Goal: Information Seeking & Learning: Find specific fact

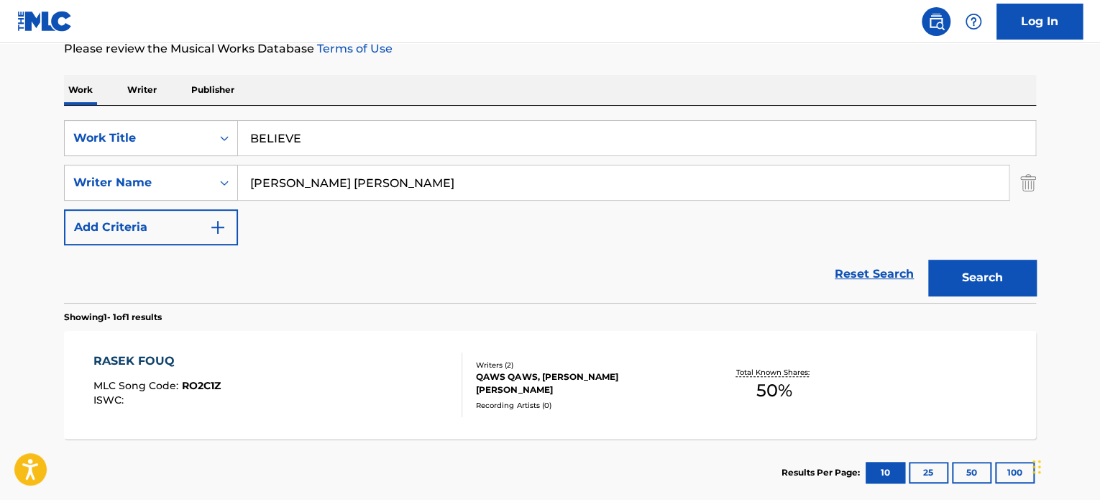
type input "BELIEVE"
drag, startPoint x: 187, startPoint y: 270, endPoint x: 195, endPoint y: 270, distance: 7.9
click at [189, 270] on div "Reset Search Search" at bounding box center [550, 274] width 972 height 58
click at [536, 165] on div "[PERSON_NAME] [PERSON_NAME]" at bounding box center [624, 183] width 772 height 36
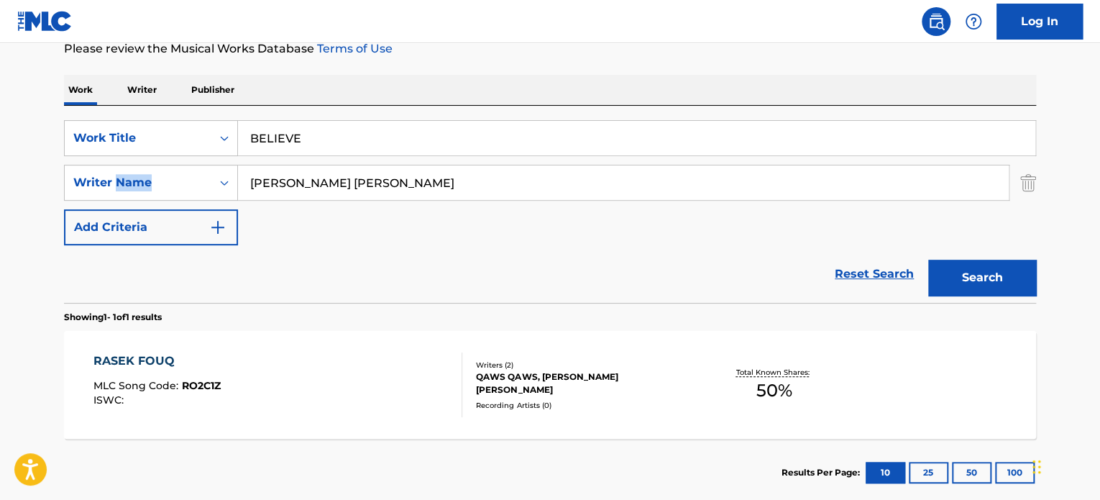
click at [485, 181] on input "[PERSON_NAME] [PERSON_NAME]" at bounding box center [623, 182] width 771 height 35
paste input "[PERSON_NAME] [PERSON_NAME]"
type input "[PERSON_NAME] [PERSON_NAME]"
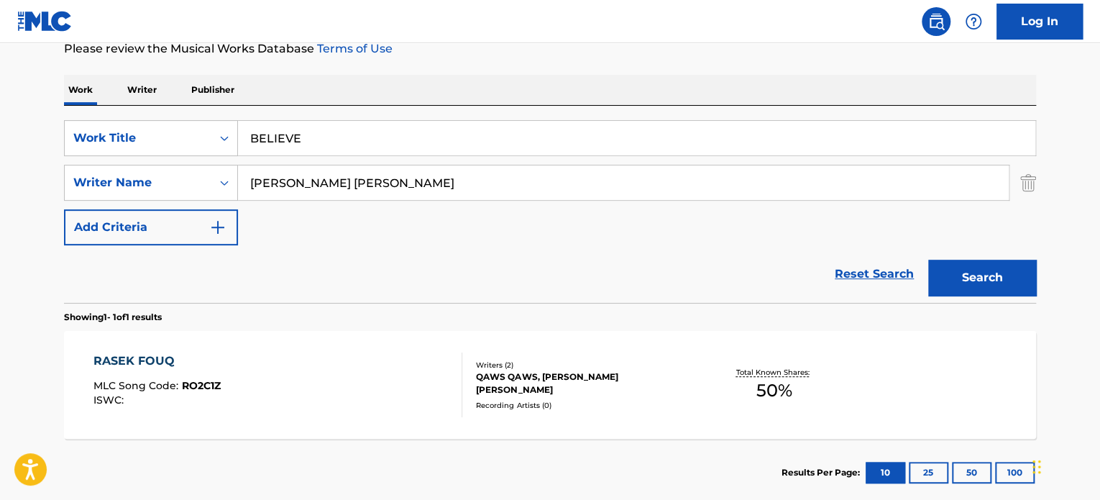
click at [928, 260] on button "Search" at bounding box center [982, 278] width 108 height 36
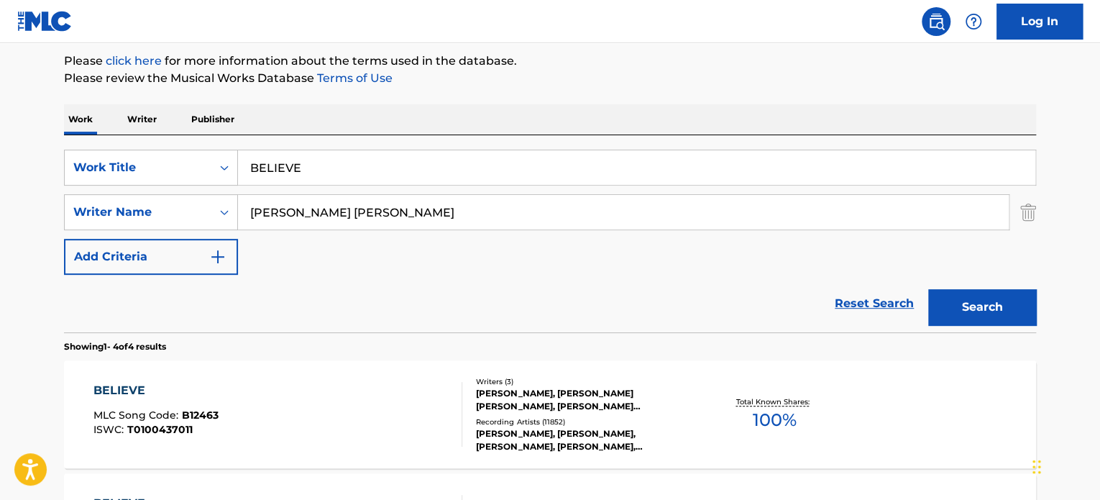
click at [561, 413] on div "[PERSON_NAME], [PERSON_NAME] [PERSON_NAME], [PERSON_NAME] [PERSON_NAME]" at bounding box center [584, 400] width 217 height 26
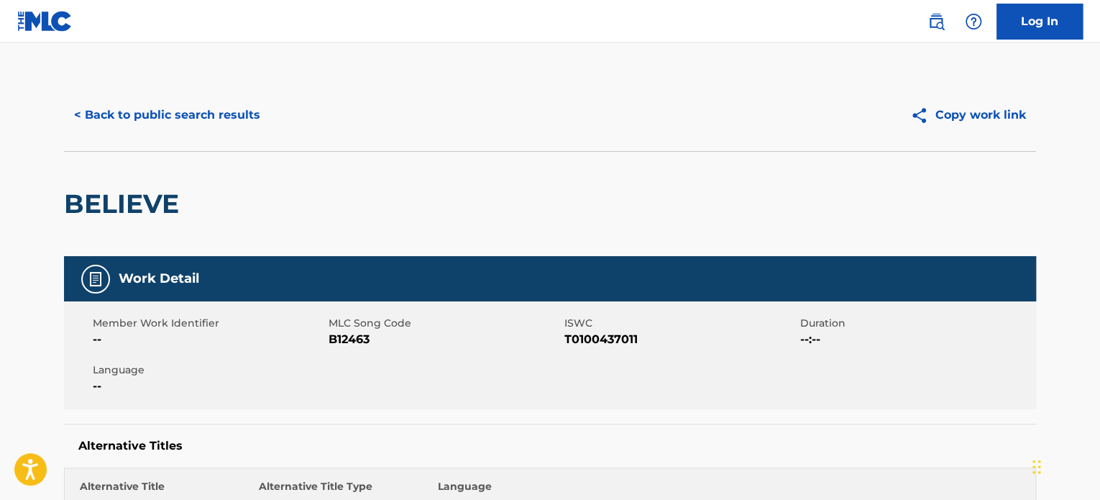
click at [224, 158] on div "BELIEVE" at bounding box center [550, 203] width 972 height 105
click at [217, 127] on button "< Back to public search results" at bounding box center [167, 115] width 206 height 36
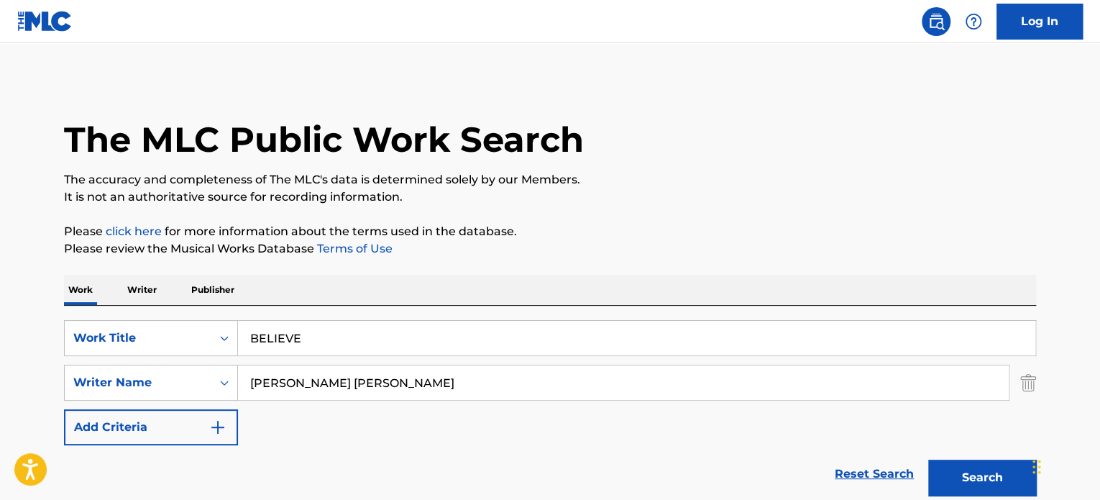
scroll to position [170, 0]
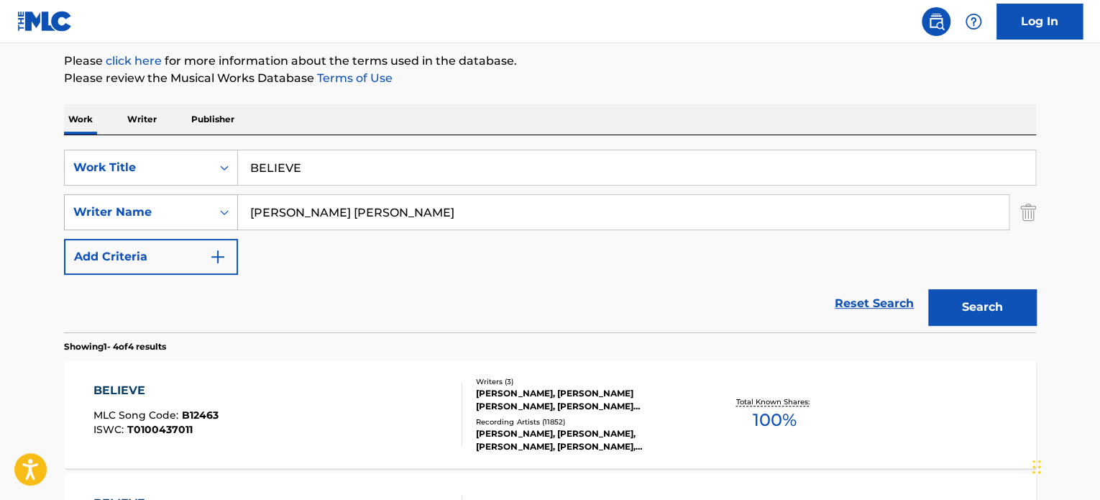
drag, startPoint x: 418, startPoint y: 210, endPoint x: 73, endPoint y: 221, distance: 344.7
click at [100, 217] on div "SearchWithCriteria8b79f4b7-5980-4e04-9212-94a02003ab21 Writer Name [PERSON_NAME…" at bounding box center [550, 212] width 972 height 36
paste input "[PERSON_NAME]"
click at [990, 300] on button "Search" at bounding box center [982, 307] width 108 height 36
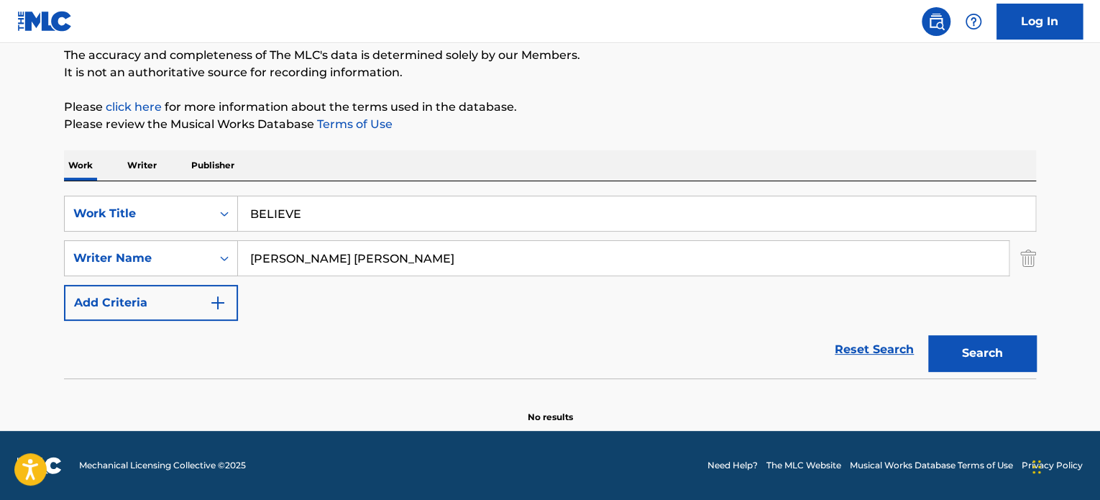
scroll to position [124, 0]
drag, startPoint x: 426, startPoint y: 255, endPoint x: 115, endPoint y: 253, distance: 310.7
click at [169, 253] on div "SearchWithCriteria8b79f4b7-5980-4e04-9212-94a02003ab21 Writer Name [PERSON_NAME…" at bounding box center [550, 259] width 972 height 36
paste input "[PERSON_NAME]"
type input "[PERSON_NAME]"
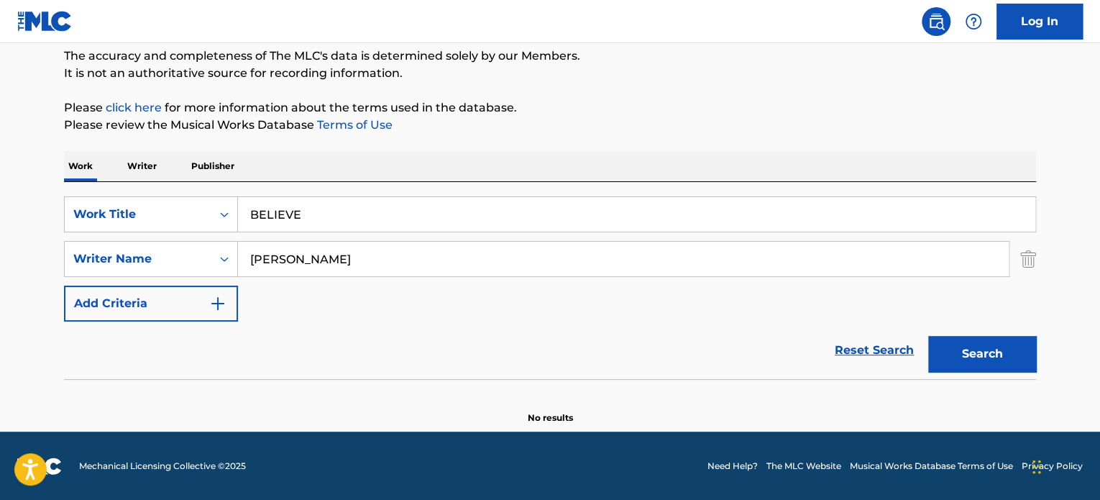
click at [1005, 357] on button "Search" at bounding box center [982, 354] width 108 height 36
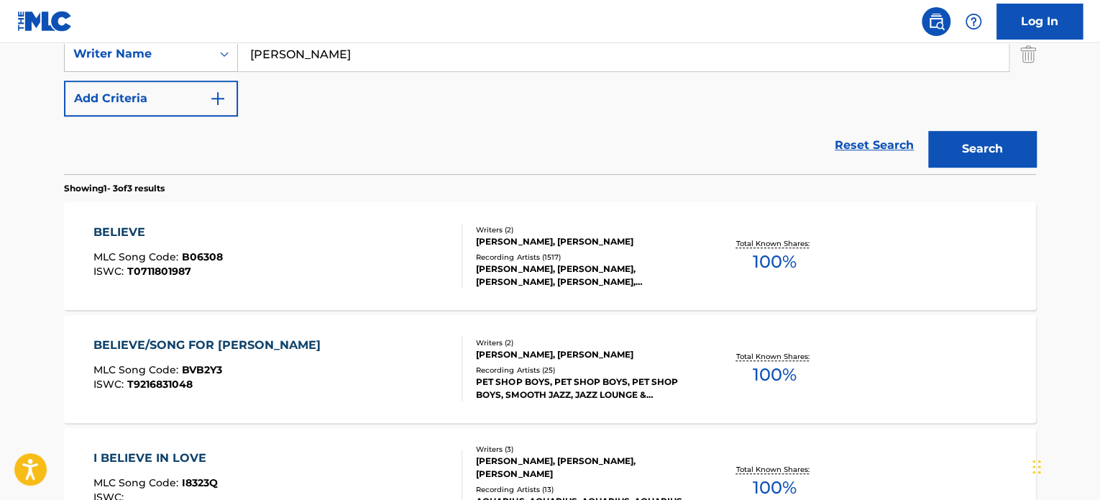
scroll to position [364, 0]
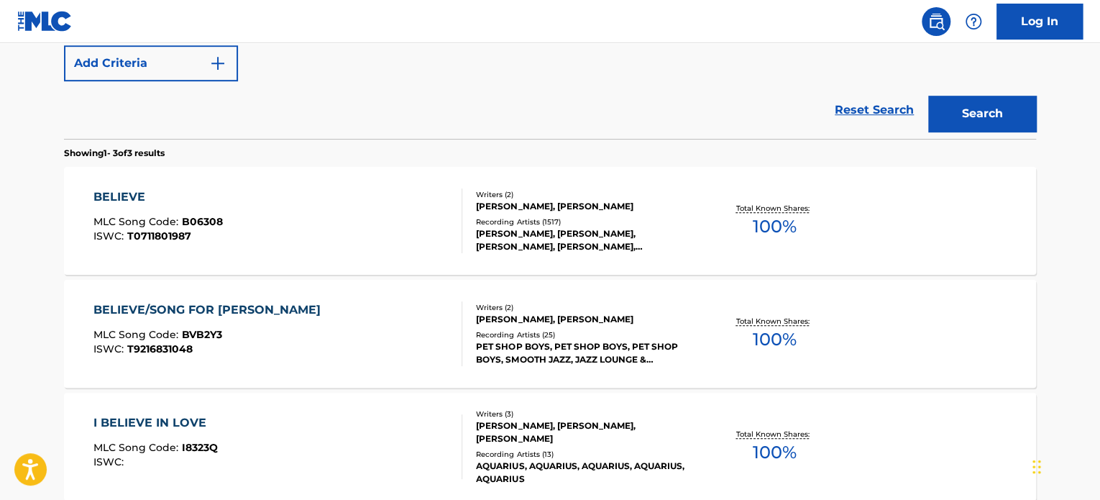
click at [506, 288] on div "BELIEVE/SONG FOR GUY MLC Song Code : BVB2Y3 ISWC : T9216831048 Writers ( 2 ) [P…" at bounding box center [550, 334] width 972 height 108
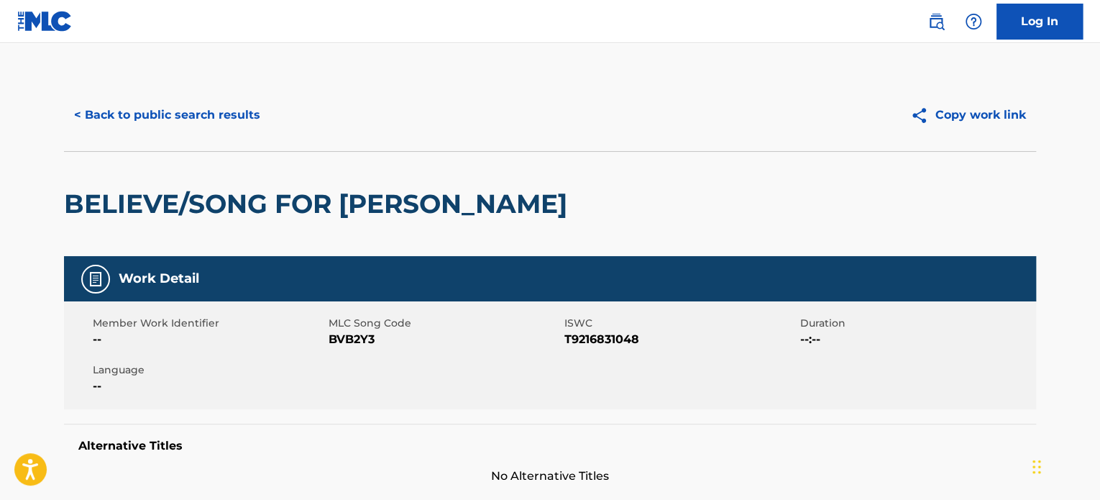
click at [198, 117] on button "< Back to public search results" at bounding box center [167, 115] width 206 height 36
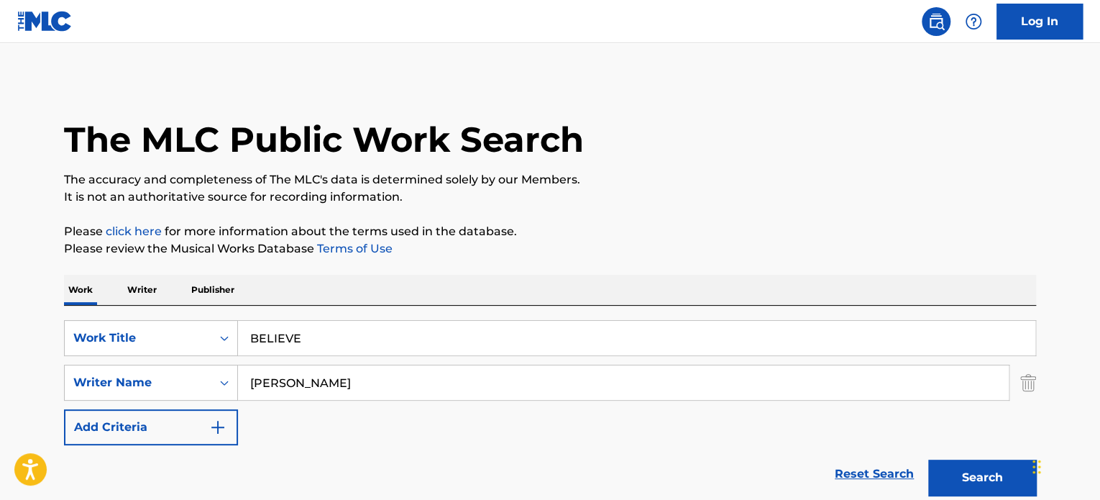
drag, startPoint x: 345, startPoint y: 383, endPoint x: 0, endPoint y: 365, distance: 345.7
click at [1, 385] on main "The MLC Public Work Search The accuracy and completeness of The MLC's data is d…" at bounding box center [550, 491] width 1100 height 896
paste input "[PERSON_NAME]"
type input "[PERSON_NAME]"
click at [928, 460] on button "Search" at bounding box center [982, 478] width 108 height 36
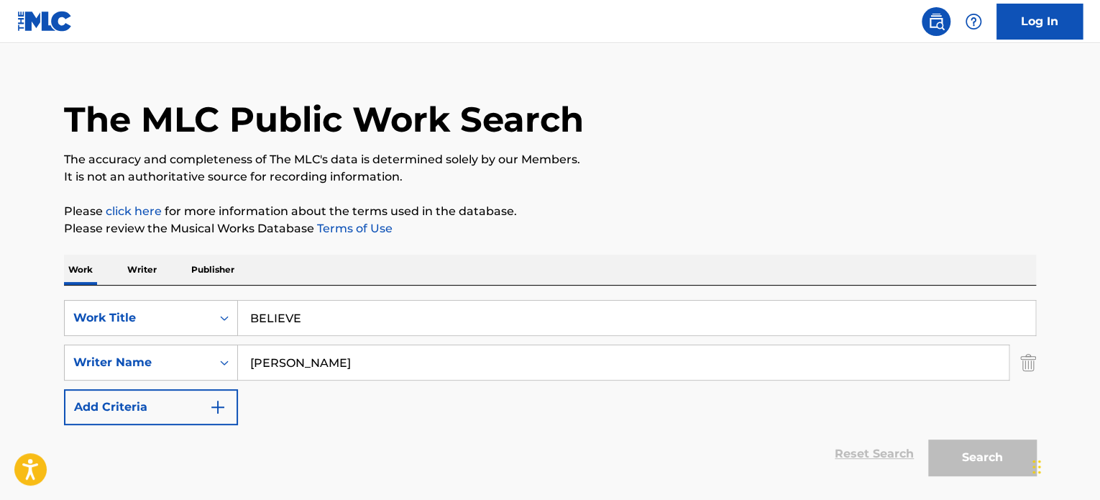
scroll to position [170, 0]
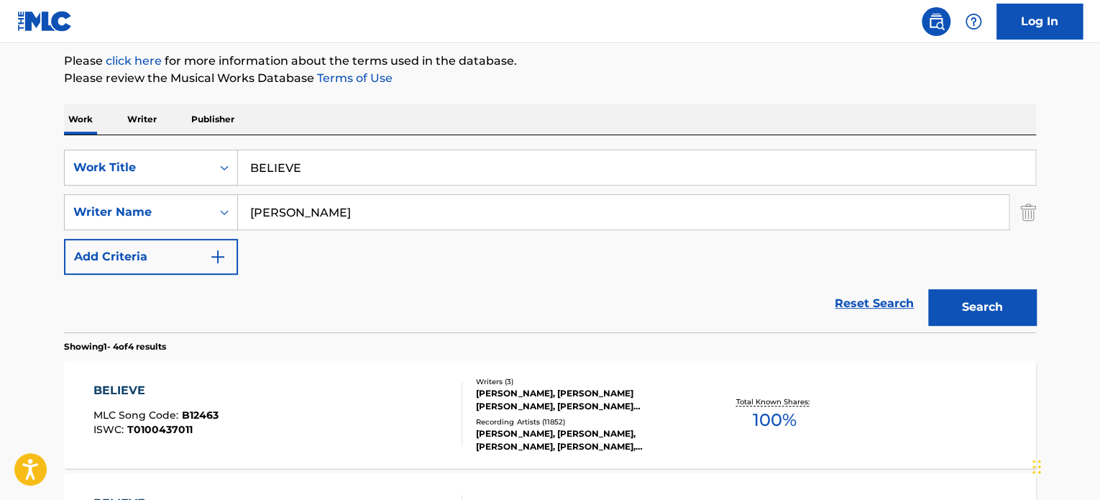
click at [86, 368] on div "BELIEVE MLC Song Code : B12463 ISWC : T0100437011 Writers ( 3 ) [PERSON_NAME], …" at bounding box center [550, 414] width 972 height 108
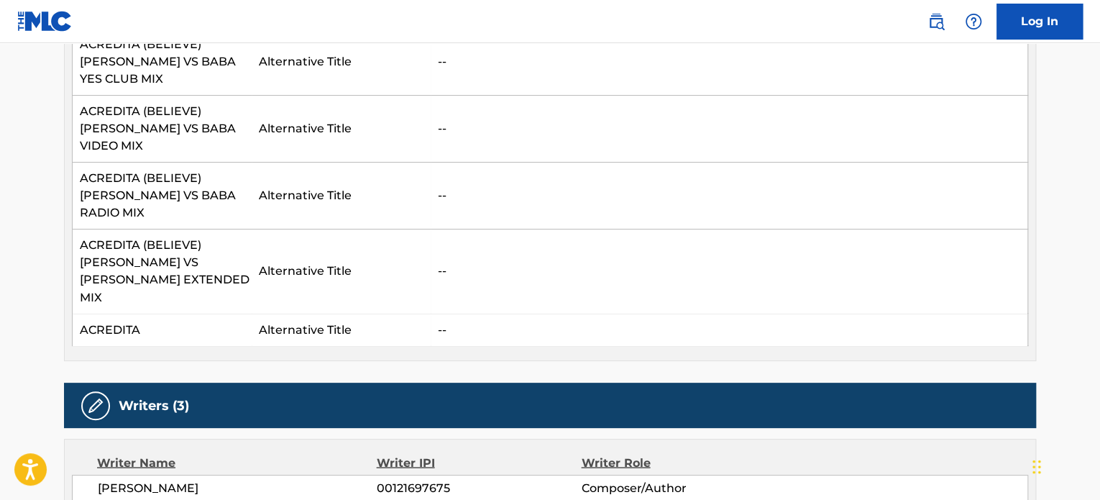
scroll to position [959, 0]
